Goal: Communication & Community: Answer question/provide support

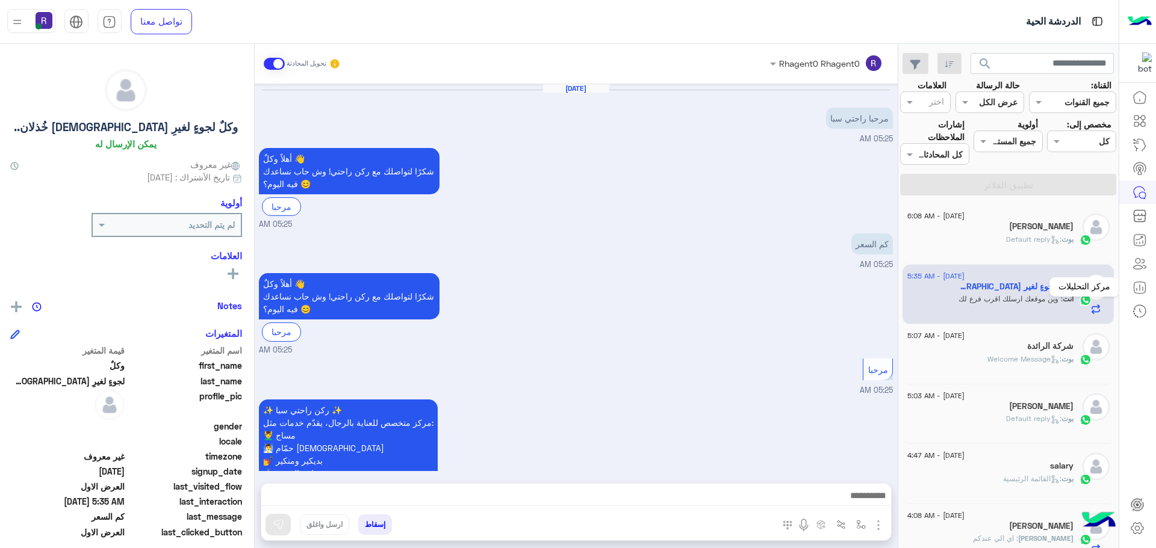
scroll to position [1438, 0]
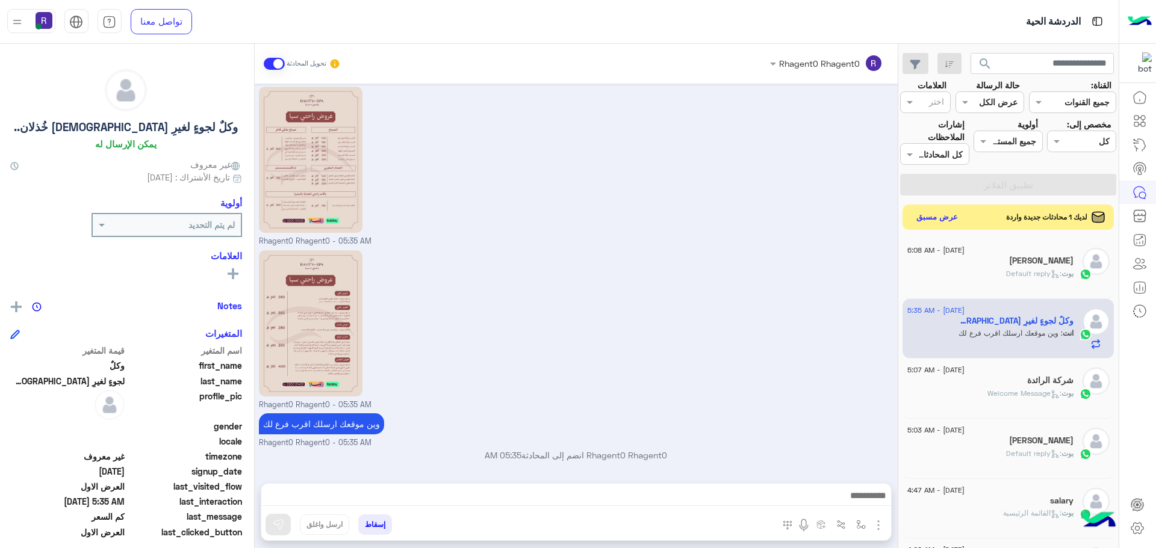
click at [938, 220] on button "عرض مسبق" at bounding box center [936, 217] width 51 height 16
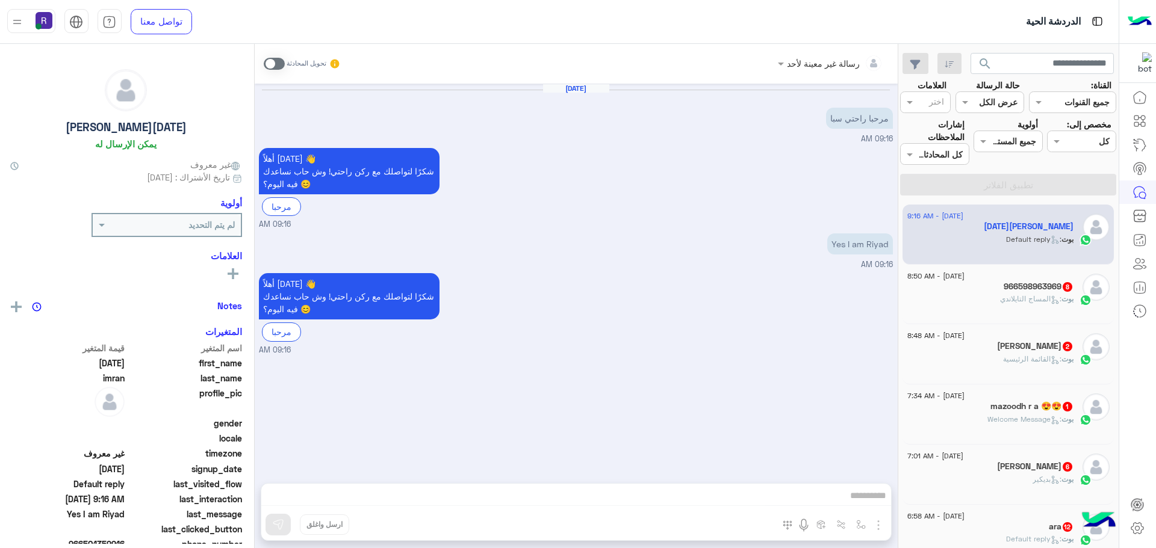
click at [1041, 303] on span "بوت : المساج التايلاندي" at bounding box center [1036, 298] width 73 height 9
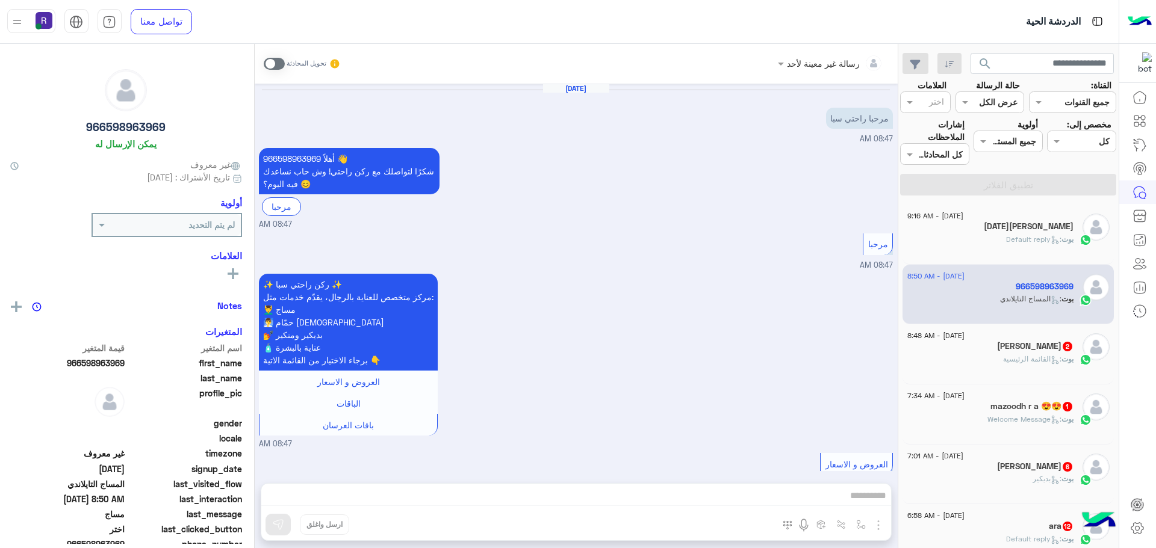
scroll to position [1194, 0]
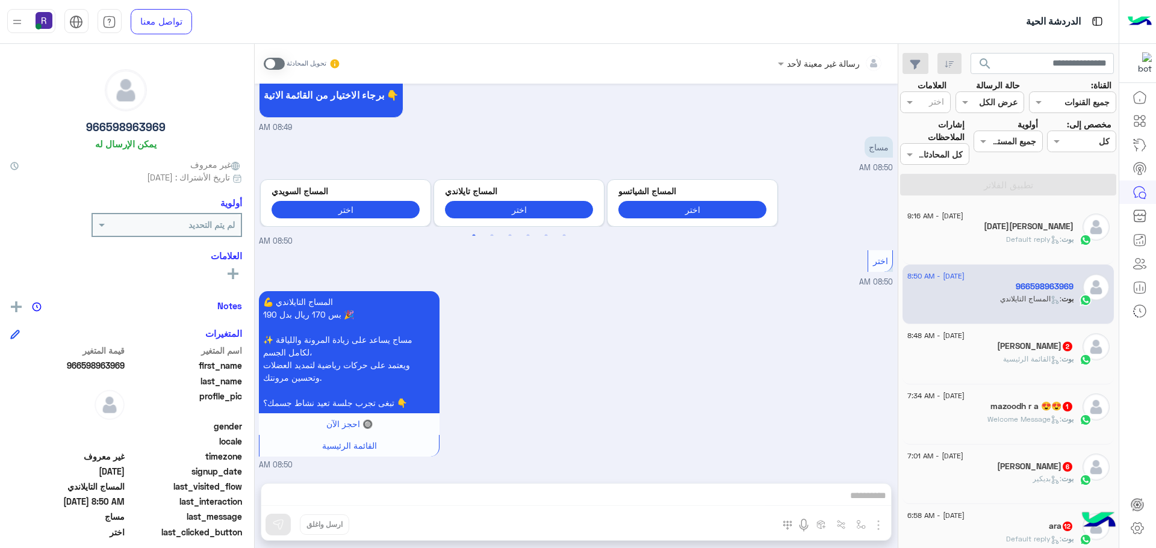
click at [1036, 337] on div "[DATE] - 8:48 AM" at bounding box center [990, 337] width 166 height 8
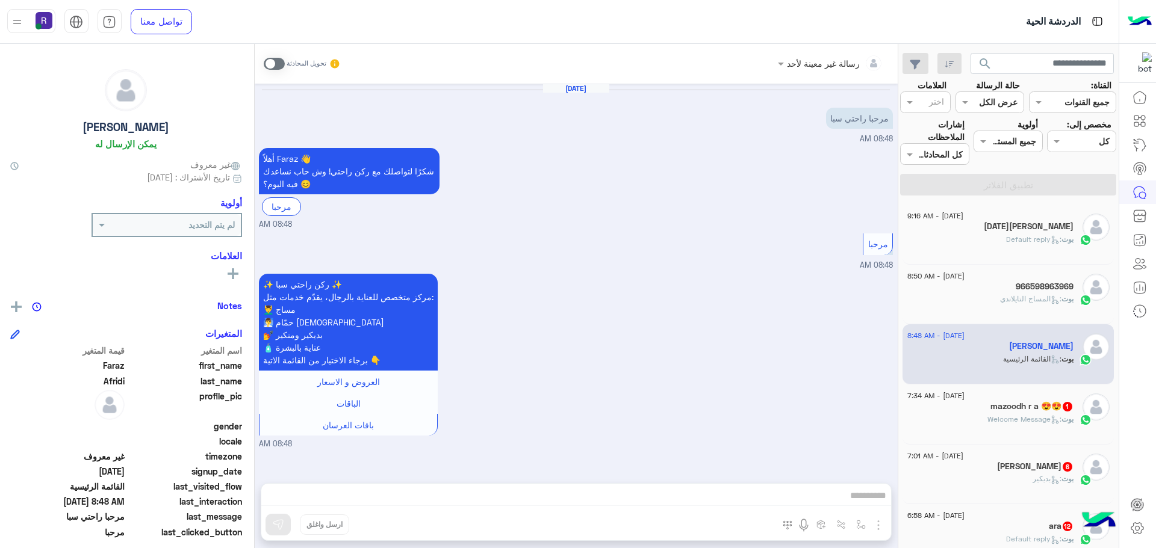
scroll to position [60, 0]
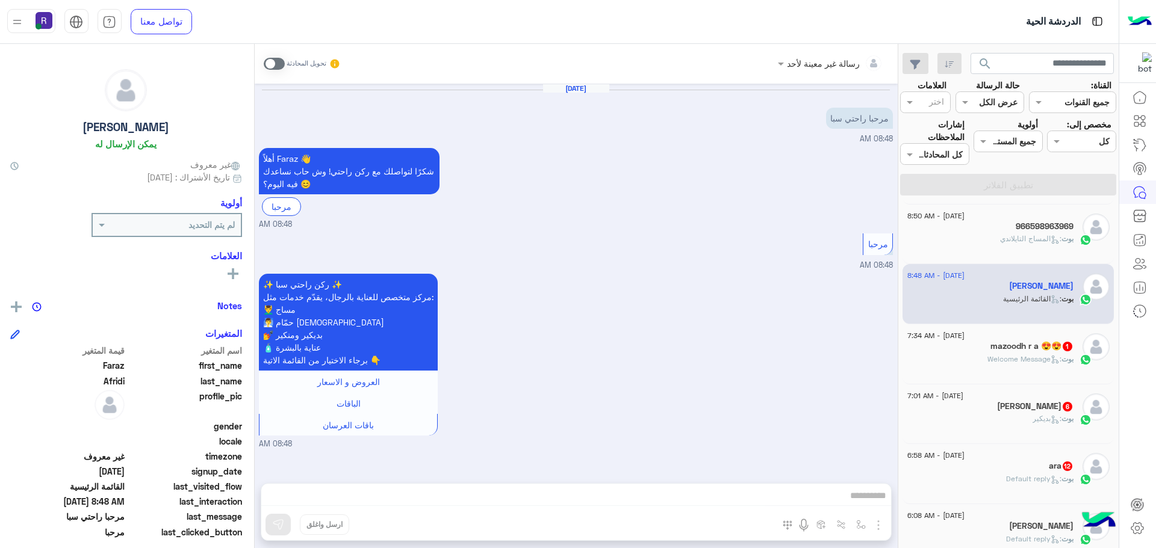
click at [1036, 357] on span ": Welcome Message" at bounding box center [1024, 359] width 74 height 9
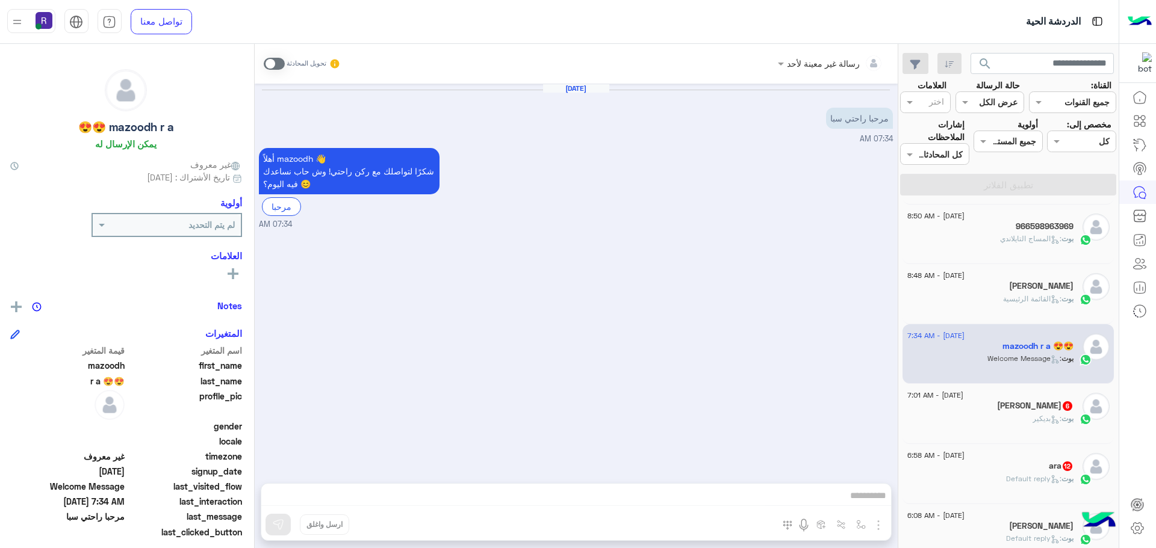
click at [1029, 406] on h5 "[PERSON_NAME] 6" at bounding box center [1035, 406] width 76 height 10
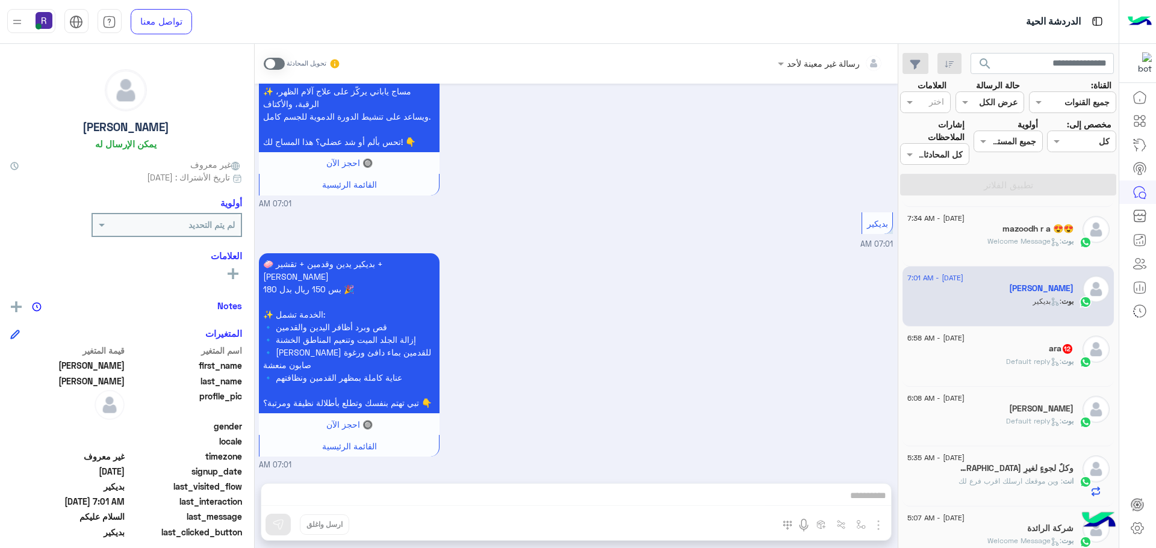
scroll to position [181, 0]
click at [1019, 339] on div "[DATE] - 6:58 AM" at bounding box center [990, 337] width 166 height 8
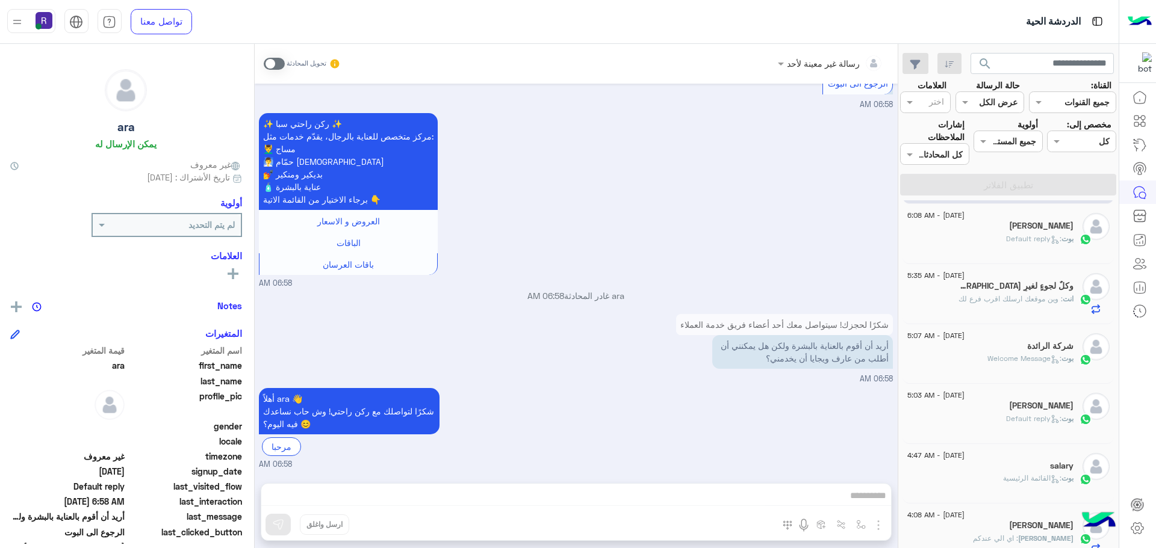
scroll to position [241, 0]
